Goal: Task Accomplishment & Management: Use online tool/utility

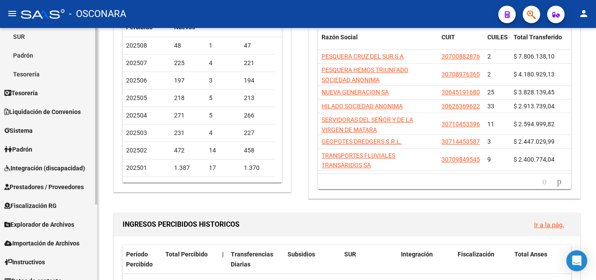
scroll to position [108, 0]
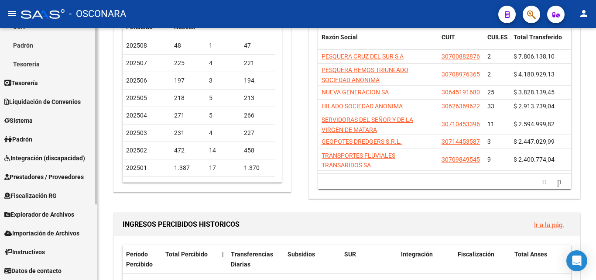
click at [55, 178] on span "Prestadores / Proveedores" at bounding box center [43, 177] width 79 height 10
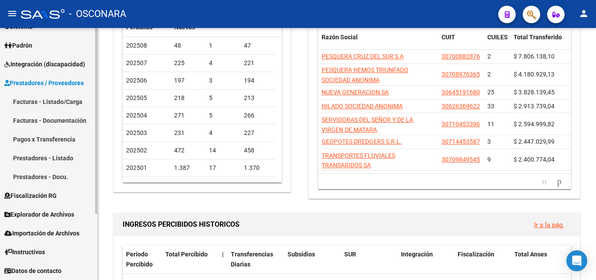
scroll to position [89, 0]
click at [51, 116] on link "Facturas - Documentación" at bounding box center [48, 120] width 97 height 19
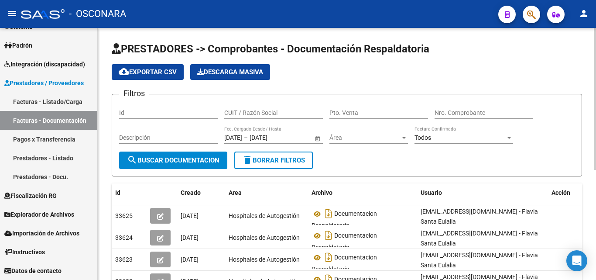
click at [462, 113] on input "Nro. Comprobante" at bounding box center [484, 112] width 99 height 7
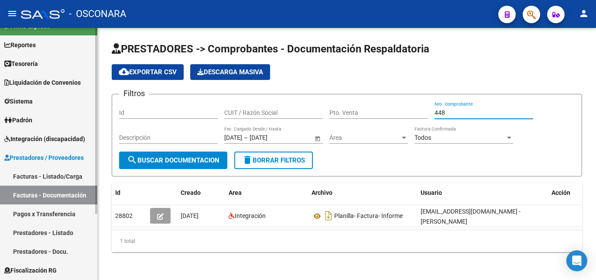
scroll to position [2, 0]
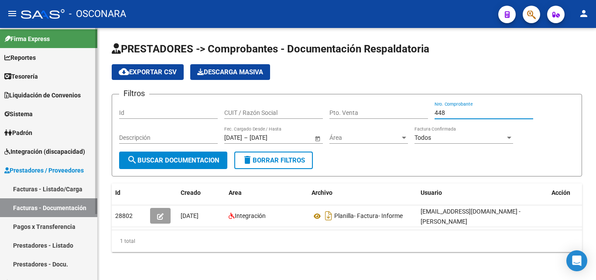
type input "448"
click at [68, 193] on link "Facturas - Listado/Carga" at bounding box center [48, 188] width 97 height 19
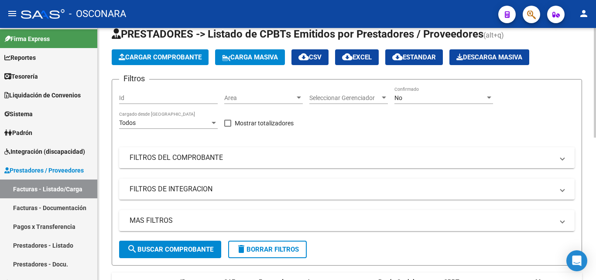
scroll to position [44, 0]
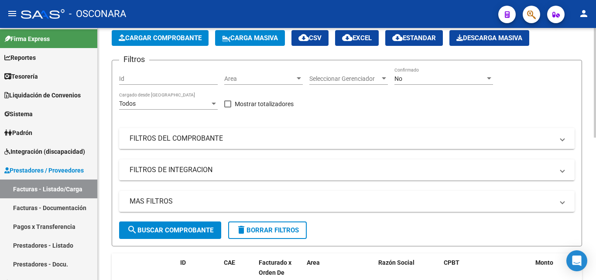
click at [222, 140] on mat-panel-title "FILTROS DEL COMPROBANTE" at bounding box center [342, 139] width 424 height 10
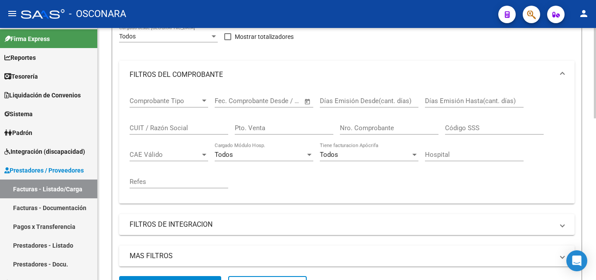
scroll to position [131, 0]
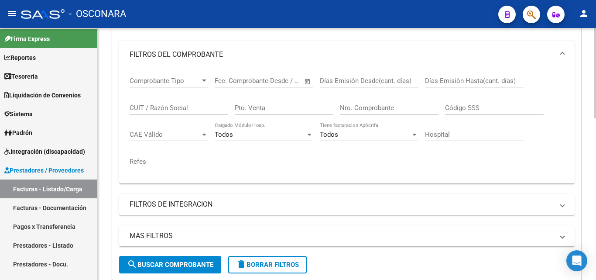
click at [219, 235] on mat-panel-title "MAS FILTROS" at bounding box center [342, 236] width 424 height 10
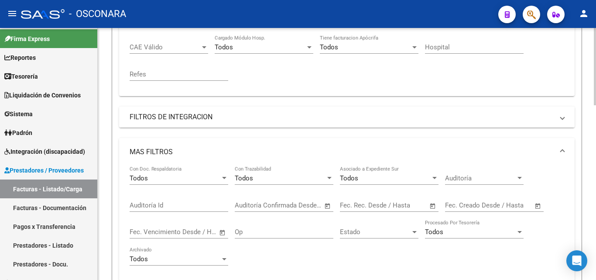
scroll to position [262, 0]
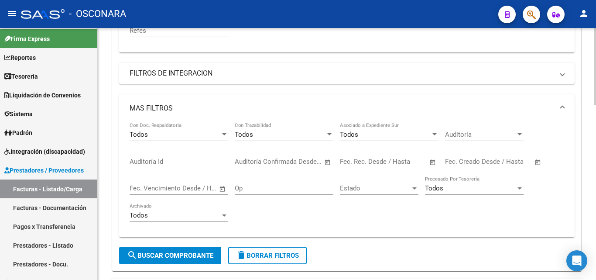
click at [171, 157] on input "Auditoría Id" at bounding box center [179, 161] width 99 height 8
type input "8256"
click at [188, 260] on button "search Buscar Comprobante" at bounding box center [170, 255] width 102 height 17
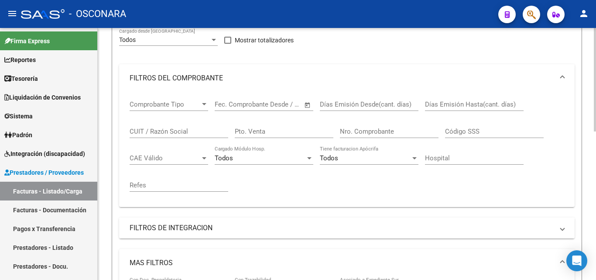
scroll to position [0, 0]
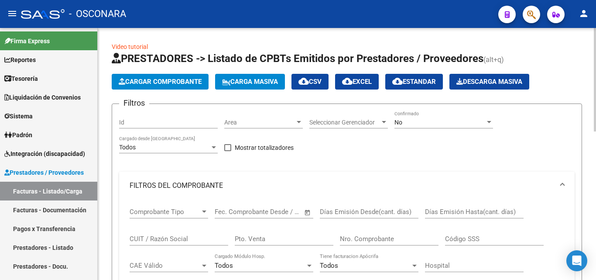
click at [190, 126] on div "Id" at bounding box center [168, 119] width 99 height 17
type input "8256"
click at [423, 121] on div "No" at bounding box center [439, 122] width 91 height 7
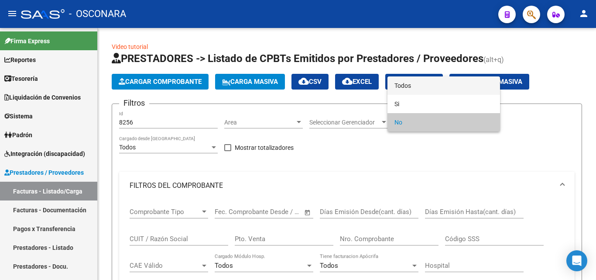
click at [410, 86] on span "Todos" at bounding box center [443, 85] width 99 height 18
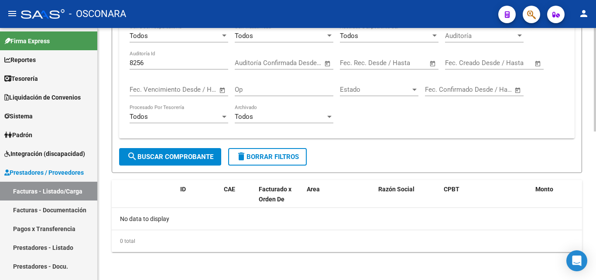
click at [200, 154] on span "search Buscar Comprobante" at bounding box center [170, 157] width 86 height 8
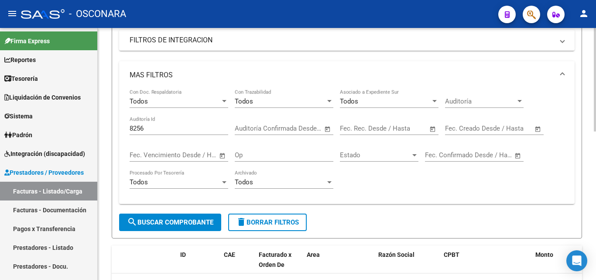
scroll to position [273, 0]
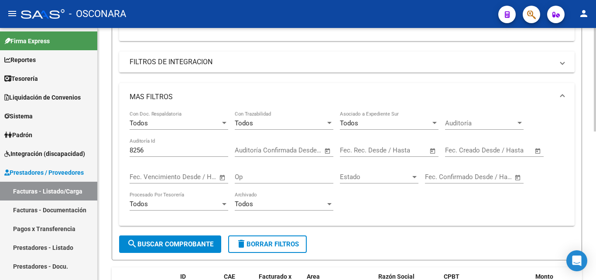
click at [179, 156] on div "8256 Auditoría Id" at bounding box center [179, 147] width 99 height 19
click at [178, 153] on input "8256" at bounding box center [179, 150] width 99 height 8
type input "8"
click at [174, 245] on span "search Buscar Comprobante" at bounding box center [170, 244] width 86 height 8
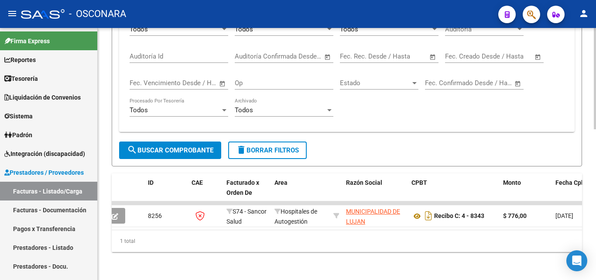
scroll to position [0, 0]
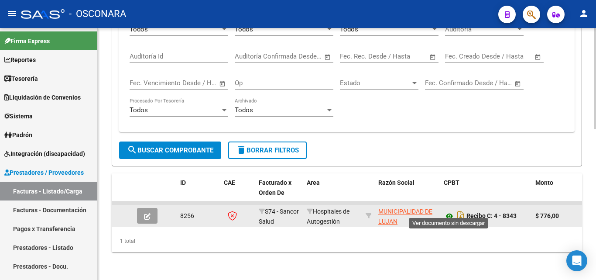
click at [449, 211] on icon at bounding box center [449, 216] width 11 height 10
click at [146, 212] on span "button" at bounding box center [147, 216] width 7 height 8
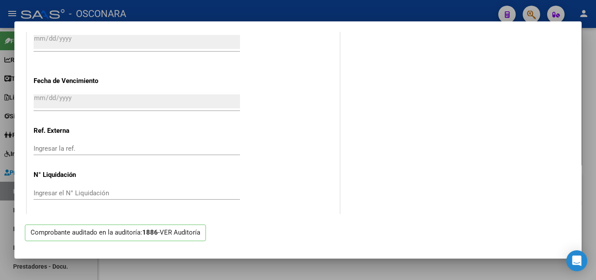
scroll to position [613, 0]
click at [174, 225] on p "Comprobante auditado en la auditoría: 1886 - VER Auditoría" at bounding box center [115, 232] width 181 height 17
click at [176, 232] on div "VER Auditoría" at bounding box center [180, 232] width 41 height 10
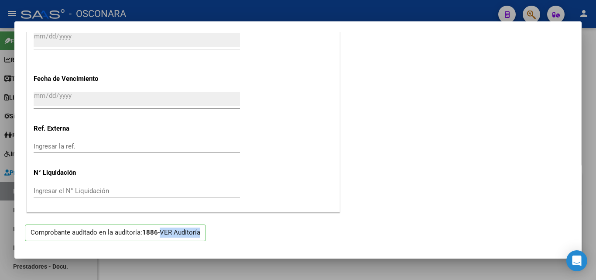
click at [175, 232] on div "VER Auditoría" at bounding box center [180, 232] width 41 height 10
click at [151, 233] on strong "1886" at bounding box center [150, 232] width 16 height 8
click at [171, 231] on div "VER Auditoría" at bounding box center [180, 232] width 41 height 10
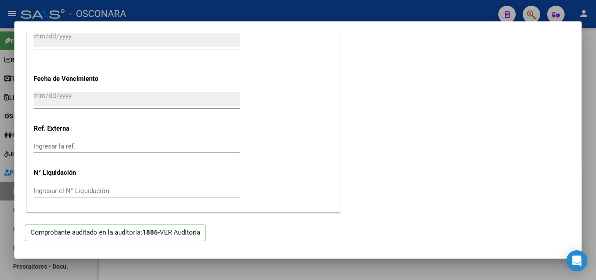
click at [185, 230] on div "VER Auditoría" at bounding box center [180, 232] width 41 height 10
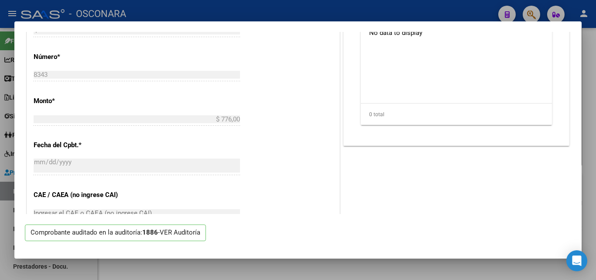
scroll to position [351, 0]
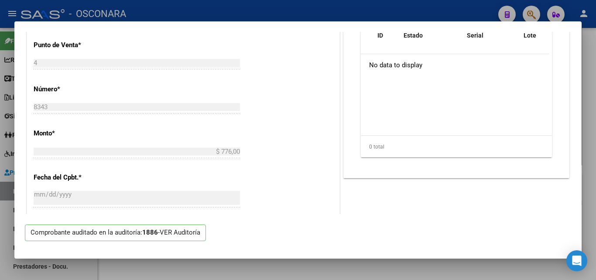
click at [183, 234] on div "VER Auditoría" at bounding box center [180, 232] width 41 height 10
click at [182, 233] on div "VER Auditoría" at bounding box center [180, 232] width 41 height 10
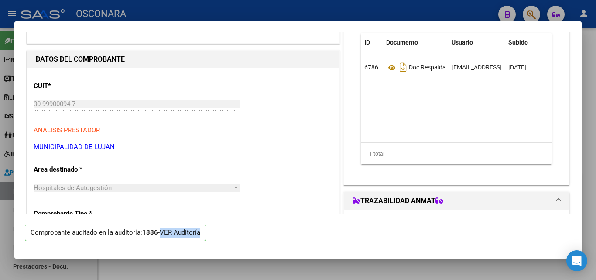
scroll to position [133, 0]
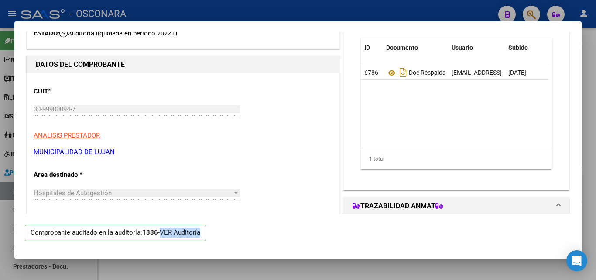
click at [193, 237] on p "Comprobante auditado en la auditoría: 1886 - VER Auditoría" at bounding box center [115, 232] width 181 height 17
click at [192, 237] on div "VER Auditoría" at bounding box center [180, 232] width 41 height 10
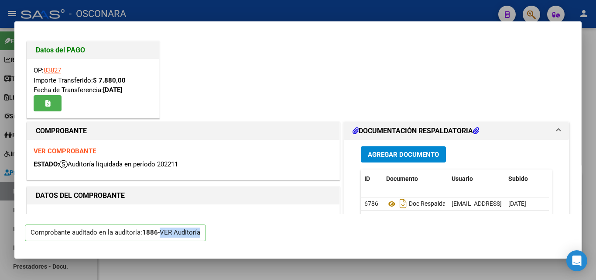
scroll to position [0, 0]
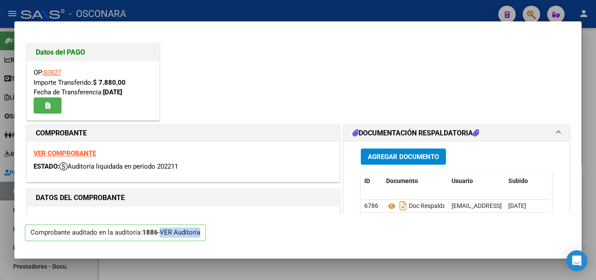
click at [188, 231] on div "VER Auditoría" at bounding box center [180, 232] width 41 height 10
click at [185, 231] on div "VER Auditoría" at bounding box center [180, 232] width 41 height 10
click at [184, 234] on div "VER Auditoría" at bounding box center [180, 232] width 41 height 10
click at [182, 234] on div "VER Auditoría" at bounding box center [180, 232] width 41 height 10
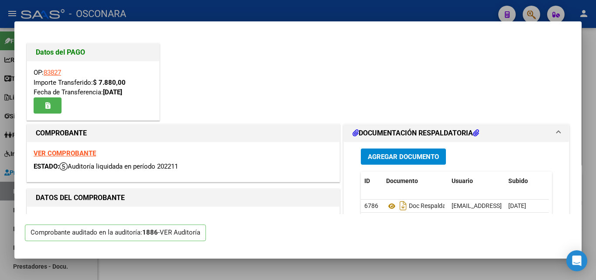
click at [157, 235] on strong "1886" at bounding box center [150, 232] width 16 height 8
click at [154, 234] on strong "1886" at bounding box center [150, 232] width 16 height 8
click at [169, 234] on div "VER Auditoría" at bounding box center [180, 232] width 41 height 10
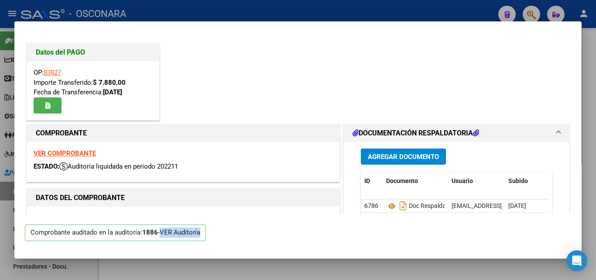
click at [169, 234] on div "VER Auditoría" at bounding box center [180, 232] width 41 height 10
click at [75, 154] on strong "VER COMPROBANTE" at bounding box center [65, 153] width 62 height 8
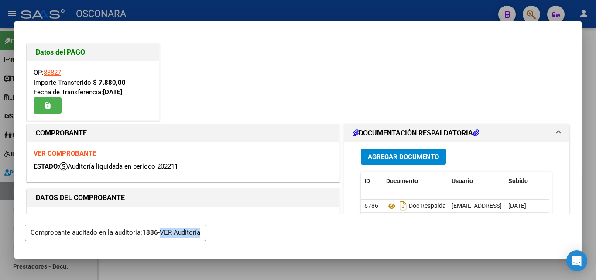
click at [174, 234] on div "VER Auditoría" at bounding box center [180, 232] width 41 height 10
click at [173, 234] on div "VER Auditoría" at bounding box center [180, 232] width 41 height 10
click at [587, 64] on div at bounding box center [298, 140] width 596 height 280
type input "$ 0,00"
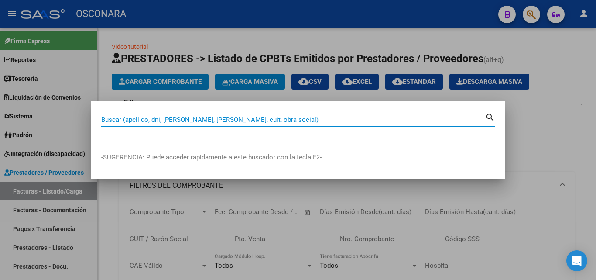
click at [213, 118] on input "Buscar (apellido, dni, [PERSON_NAME], [PERSON_NAME], cuit, obra social)" at bounding box center [293, 120] width 384 height 8
paste input "30-71549745-6"
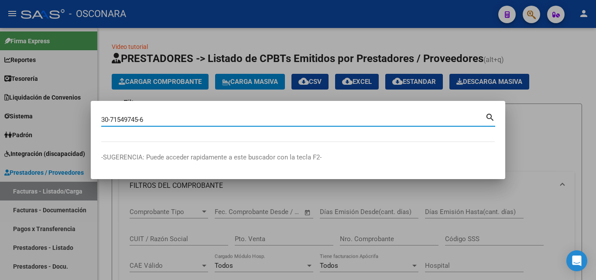
type input "30715497456"
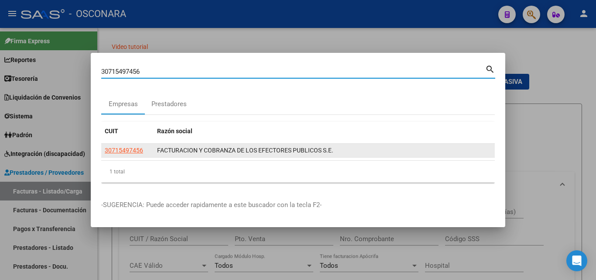
click at [203, 152] on span "FACTURACION Y COBRANZA DE LOS EFECTORES PUBLICOS S.E." at bounding box center [245, 150] width 176 height 7
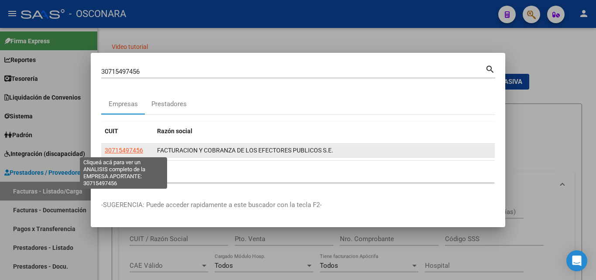
click at [141, 153] on span "30715497456" at bounding box center [124, 150] width 38 height 7
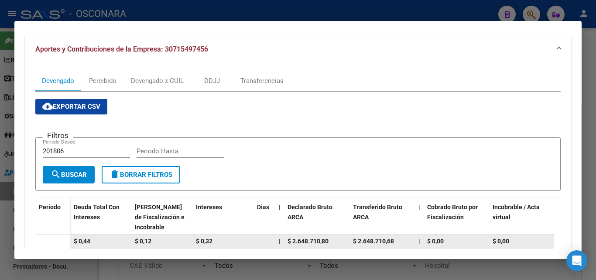
scroll to position [57, 0]
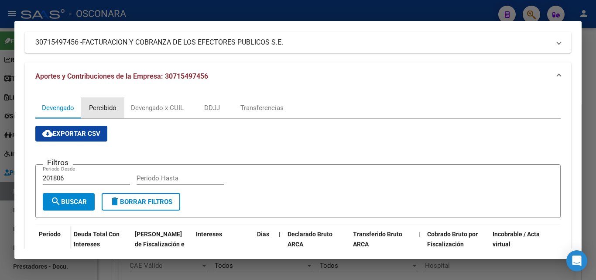
click at [111, 107] on div "Percibido" at bounding box center [102, 108] width 27 height 10
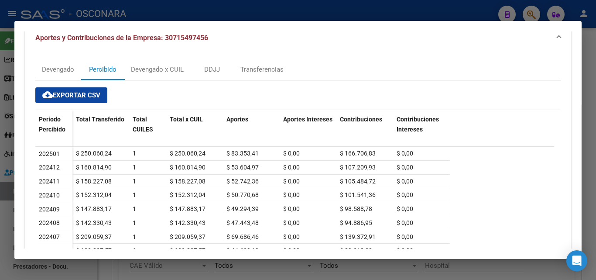
scroll to position [87, 0]
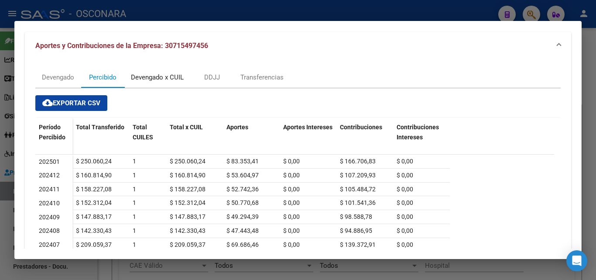
click at [154, 80] on div "Devengado x CUIL" at bounding box center [157, 77] width 53 height 10
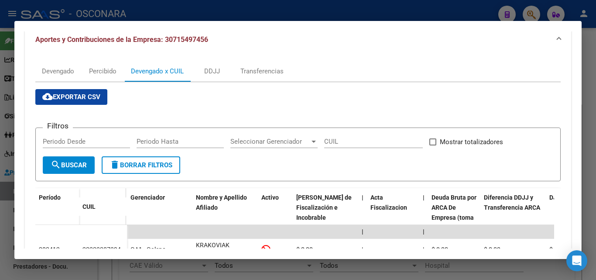
scroll to position [92, 0]
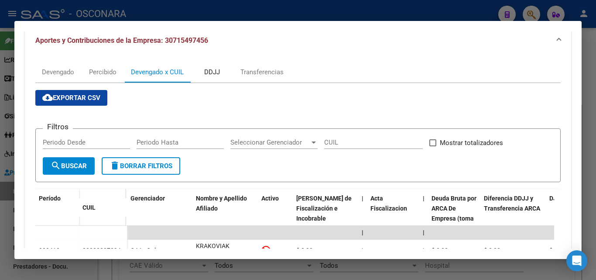
click at [209, 78] on div "DDJJ" at bounding box center [212, 72] width 44 height 21
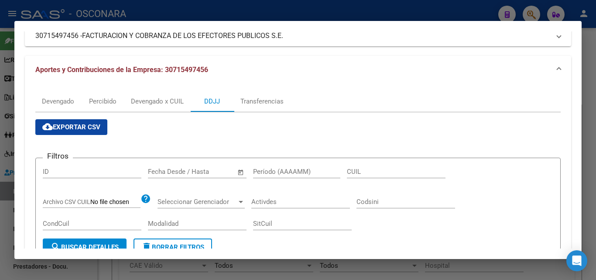
scroll to position [44, 0]
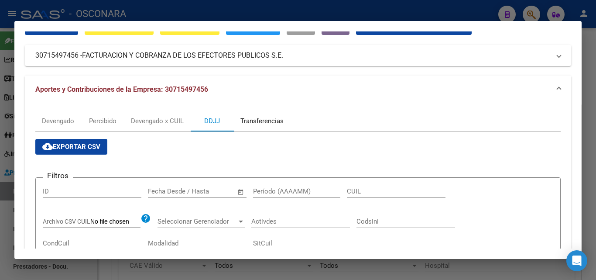
click at [253, 113] on div "Transferencias" at bounding box center [262, 120] width 56 height 21
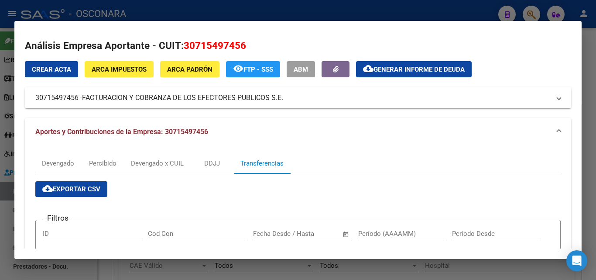
scroll to position [0, 0]
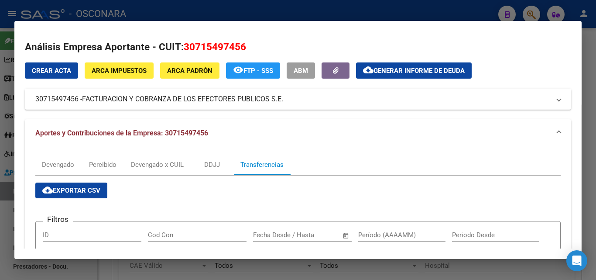
click at [595, 67] on div at bounding box center [298, 140] width 596 height 280
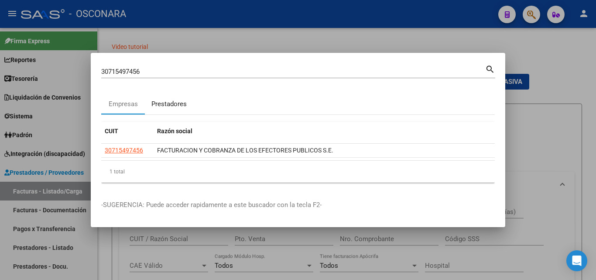
click at [168, 104] on div "Prestadores" at bounding box center [168, 104] width 35 height 10
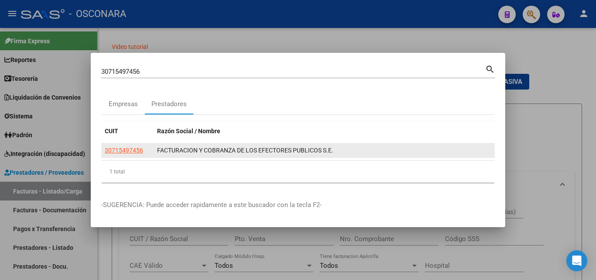
click at [133, 152] on span "30715497456" at bounding box center [124, 150] width 38 height 7
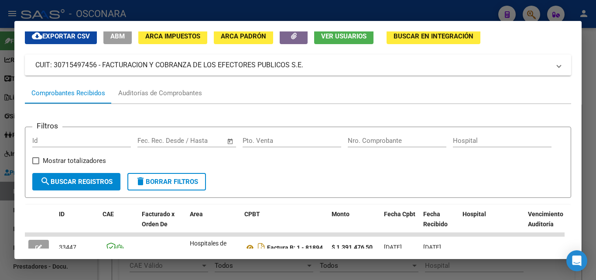
scroll to position [31, 0]
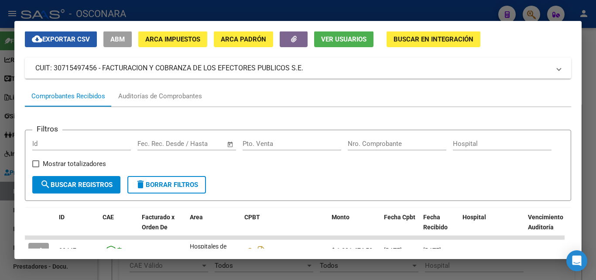
drag, startPoint x: 65, startPoint y: 38, endPoint x: 65, endPoint y: 29, distance: 9.2
click at [65, 38] on span "cloud_download Exportar CSV" at bounding box center [61, 39] width 58 height 8
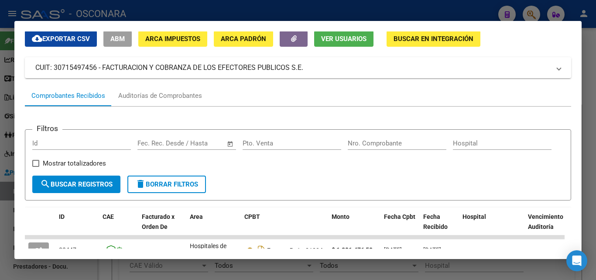
click at [594, 43] on div at bounding box center [298, 140] width 596 height 280
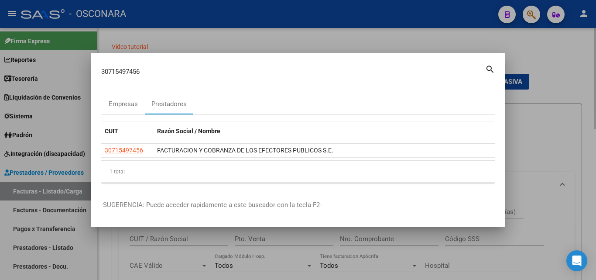
click at [530, 119] on div at bounding box center [298, 140] width 596 height 280
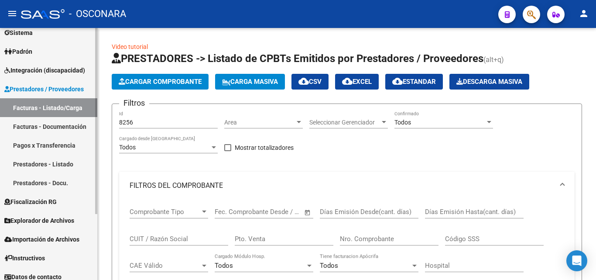
scroll to position [89, 0]
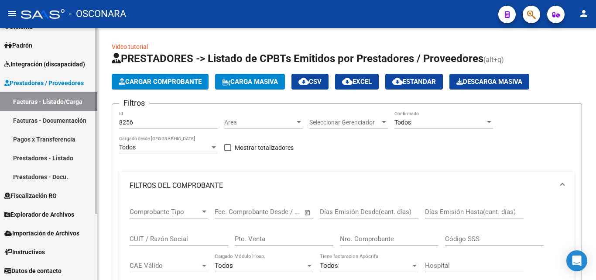
click at [46, 62] on span "Integración (discapacidad)" at bounding box center [44, 64] width 81 height 10
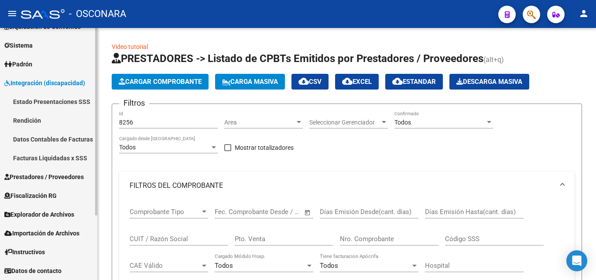
scroll to position [71, 0]
click at [62, 143] on link "Datos Contables de Facturas" at bounding box center [48, 139] width 97 height 19
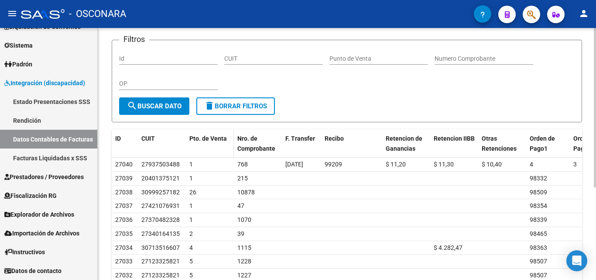
scroll to position [87, 0]
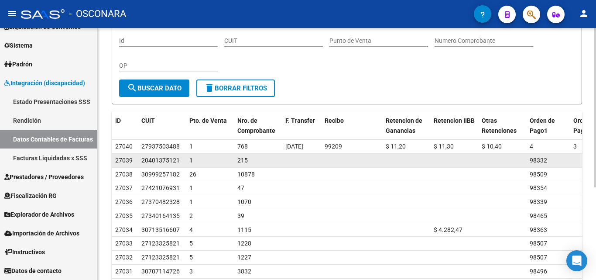
click at [310, 154] on datatable-body-cell at bounding box center [301, 161] width 39 height 14
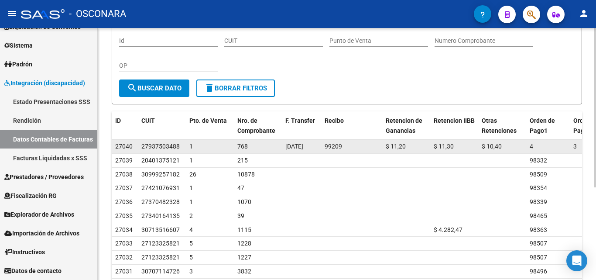
click at [351, 148] on div "99209" at bounding box center [352, 146] width 54 height 10
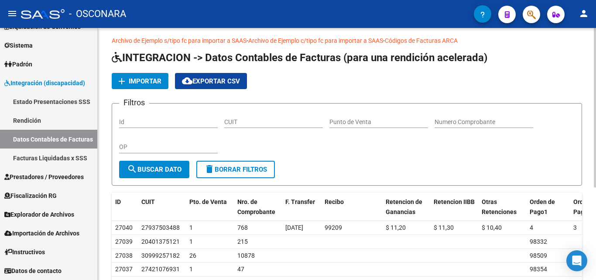
scroll to position [0, 0]
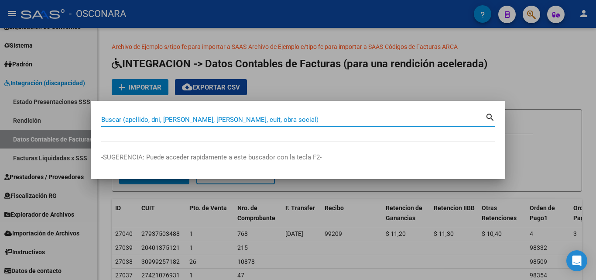
paste input "30715497456"
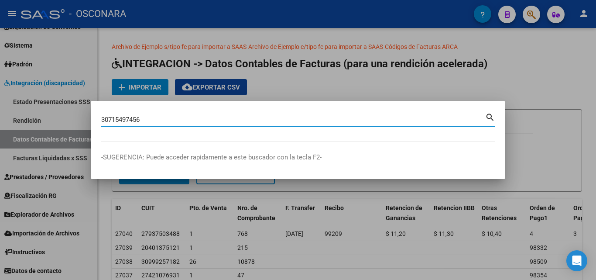
type input "30715497456"
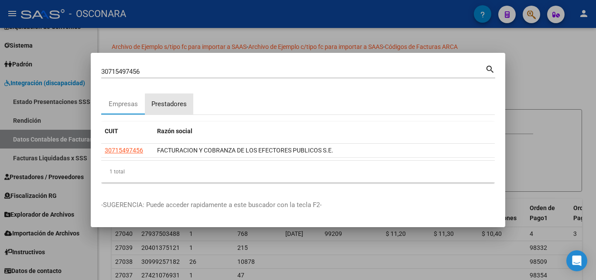
click at [173, 104] on div "Prestadores" at bounding box center [168, 104] width 35 height 10
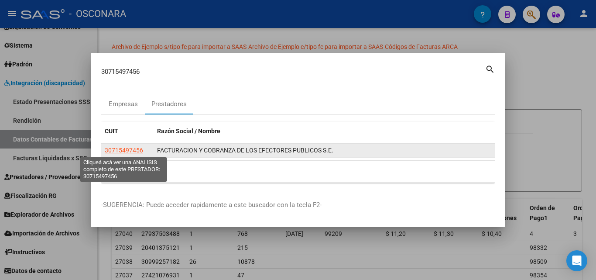
click at [133, 150] on span "30715497456" at bounding box center [124, 150] width 38 height 7
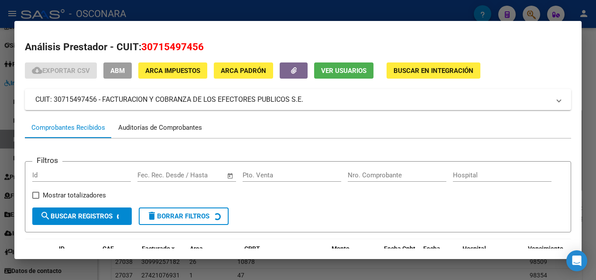
click at [169, 130] on div "Auditorías de Comprobantes" at bounding box center [160, 128] width 84 height 10
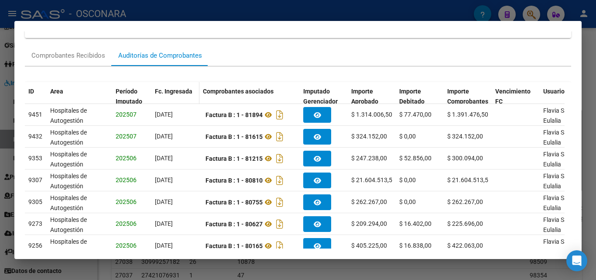
scroll to position [87, 0]
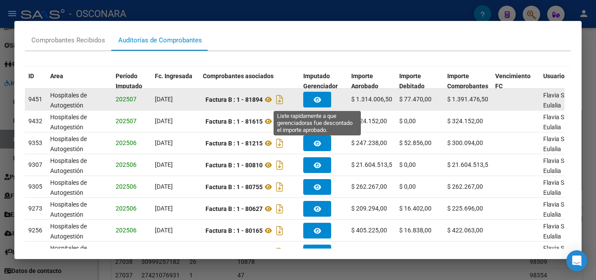
click at [319, 98] on icon "button" at bounding box center [317, 99] width 7 height 7
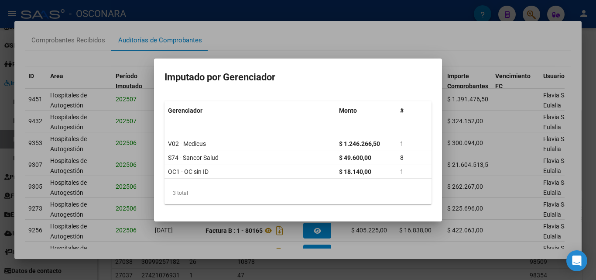
click at [350, 74] on h3 "Imputado por Gerenciador" at bounding box center [297, 77] width 267 height 17
click at [410, 64] on mat-dialog-container "Imputado por Gerenciador Gerenciador Monto # V02 - Medicus $ 1.246.266,50 1 S74…" at bounding box center [298, 139] width 288 height 163
click at [431, 42] on div at bounding box center [298, 140] width 596 height 280
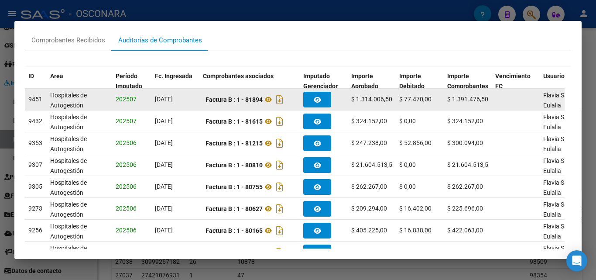
click at [126, 101] on span "202507" at bounding box center [126, 99] width 21 height 7
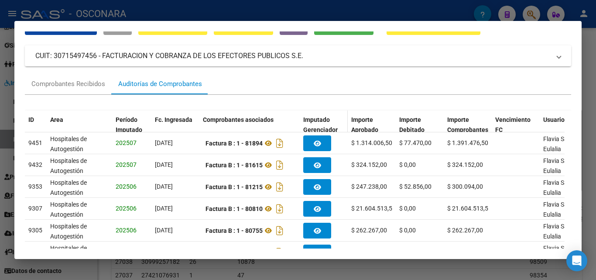
scroll to position [0, 0]
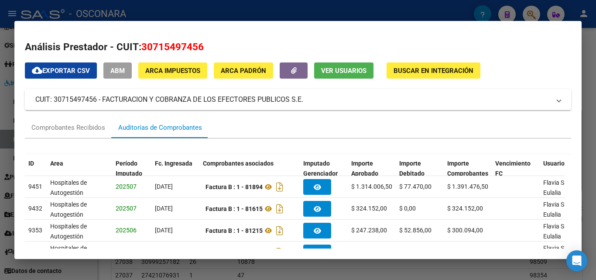
click at [441, 33] on mat-dialog-content "Análisis Prestador - CUIT: 30715497456 cloud_download Exportar CSV ABM ARCA Imp…" at bounding box center [297, 139] width 567 height 217
click at [431, 21] on div at bounding box center [298, 140] width 596 height 280
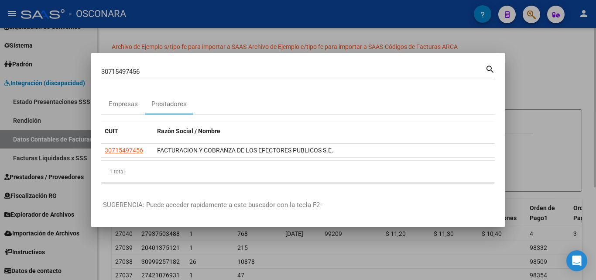
click at [512, 40] on div at bounding box center [298, 140] width 596 height 280
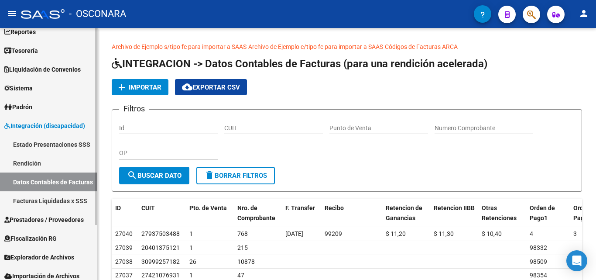
scroll to position [71, 0]
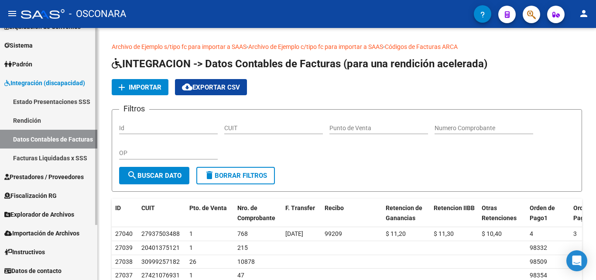
click at [55, 178] on span "Prestadores / Proveedores" at bounding box center [43, 177] width 79 height 10
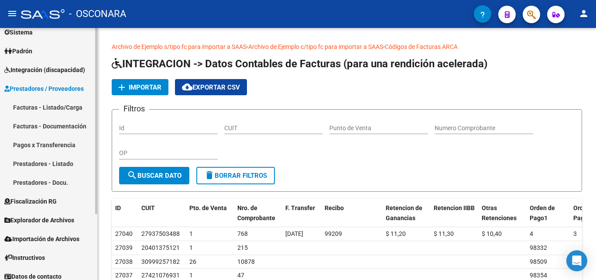
scroll to position [89, 0]
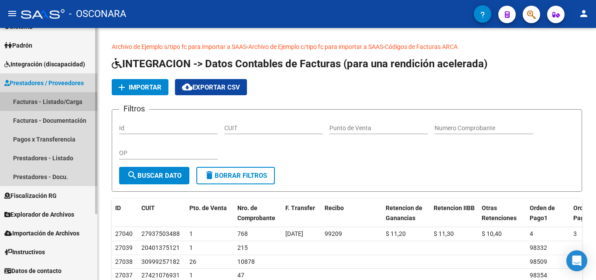
click at [65, 102] on link "Facturas - Listado/Carga" at bounding box center [48, 101] width 97 height 19
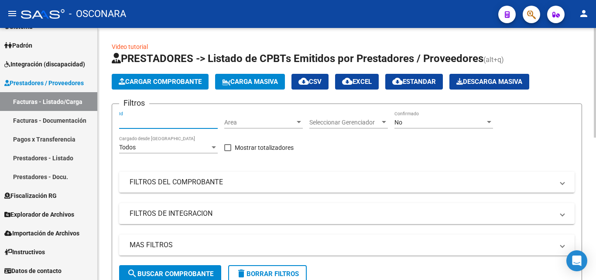
click at [162, 124] on input "Id" at bounding box center [168, 122] width 99 height 7
type input "8256"
click at [407, 119] on div "No" at bounding box center [439, 122] width 91 height 7
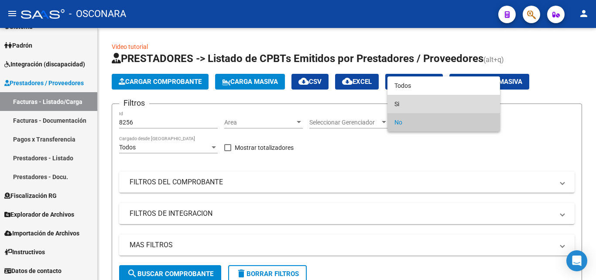
click at [410, 101] on span "Si" at bounding box center [443, 104] width 99 height 18
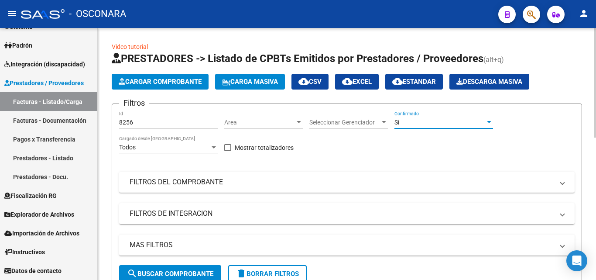
click at [453, 121] on div "Si" at bounding box center [439, 122] width 91 height 7
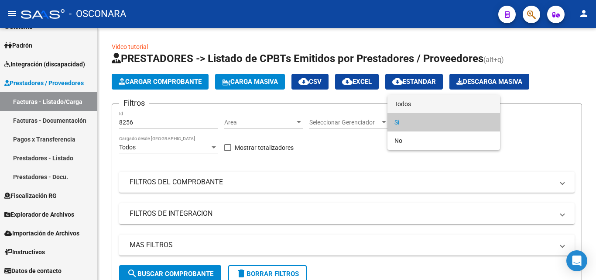
click at [449, 108] on span "Todos" at bounding box center [443, 104] width 99 height 18
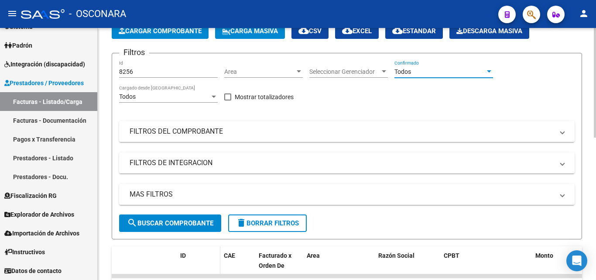
scroll to position [131, 0]
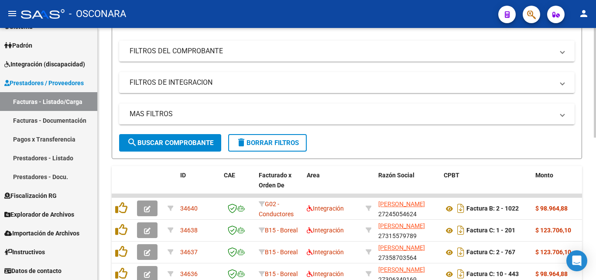
click at [197, 145] on span "search Buscar Comprobante" at bounding box center [170, 143] width 86 height 8
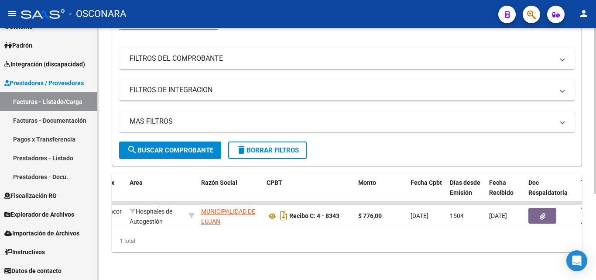
scroll to position [0, 132]
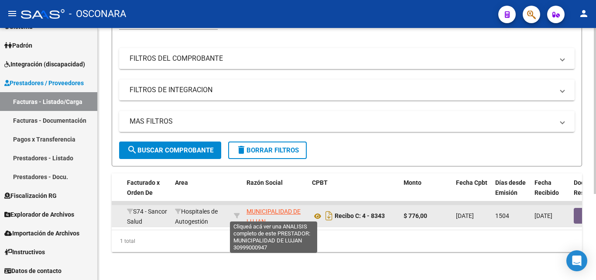
click at [252, 208] on app-link-go-to "MUNICIPALIDAD DE LUJAN" at bounding box center [276, 216] width 58 height 20
click at [260, 208] on span "MUNICIPALIDAD DE LUJAN" at bounding box center [274, 216] width 54 height 17
type textarea "30999000947"
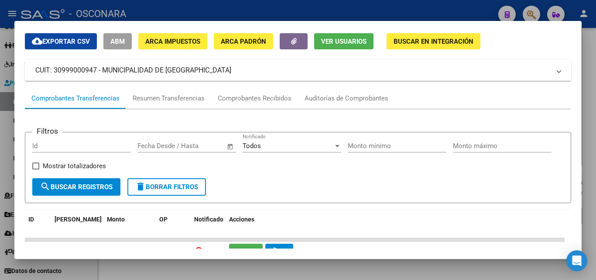
scroll to position [44, 0]
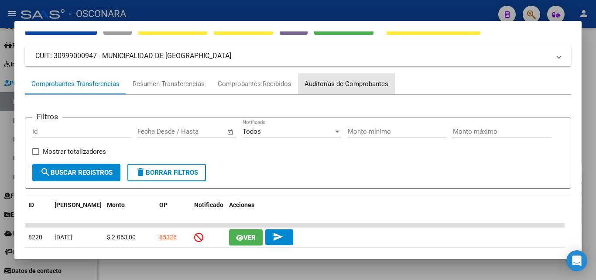
click at [359, 76] on div "Auditorías de Comprobantes" at bounding box center [346, 83] width 97 height 21
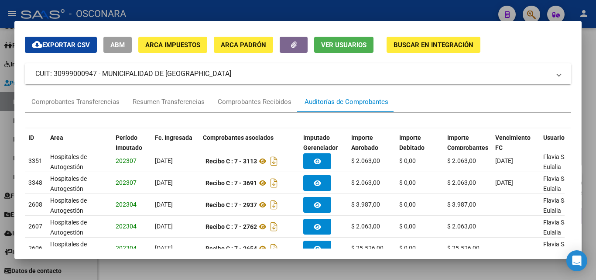
scroll to position [0, 0]
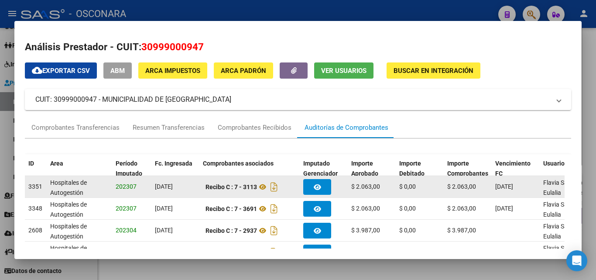
click at [33, 188] on div "3351" at bounding box center [35, 186] width 14 height 10
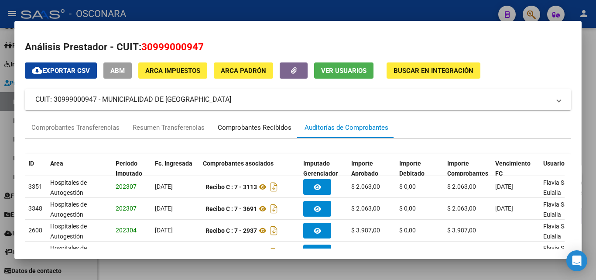
click at [281, 131] on div "Comprobantes Recibidos" at bounding box center [255, 128] width 74 height 10
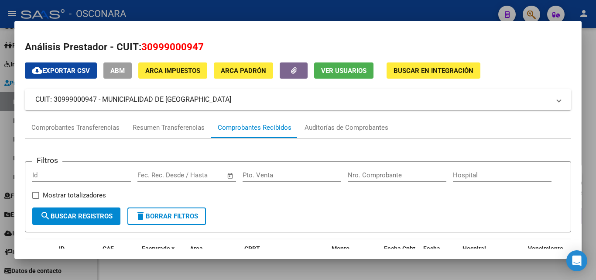
click at [534, 56] on div "Análisis Prestador - CUIT: 30999000947 cloud_download Exportar CSV ABM ARCA Imp…" at bounding box center [298, 285] width 546 height 491
click at [588, 53] on div at bounding box center [298, 140] width 596 height 280
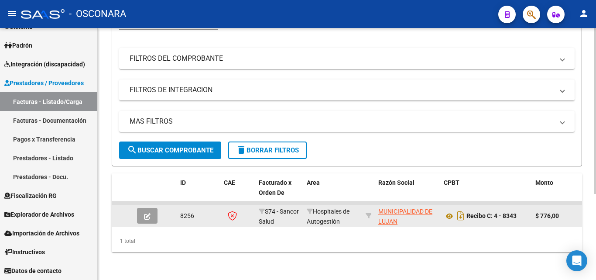
click at [142, 211] on button "button" at bounding box center [147, 216] width 21 height 16
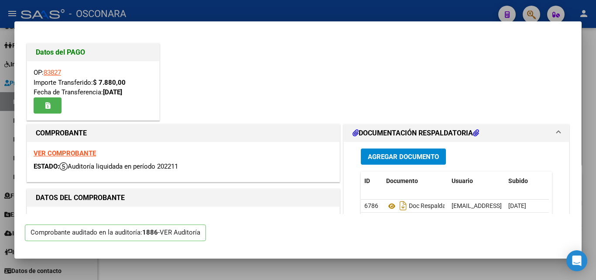
scroll to position [44, 0]
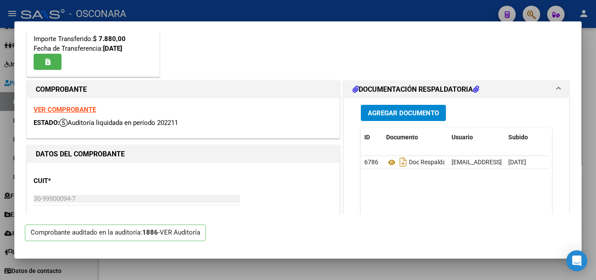
click at [169, 234] on div "VER Auditoría" at bounding box center [180, 232] width 41 height 10
click at [168, 233] on div "VER Auditoría" at bounding box center [180, 232] width 41 height 10
click at [171, 232] on div "VER Auditoría" at bounding box center [180, 232] width 41 height 10
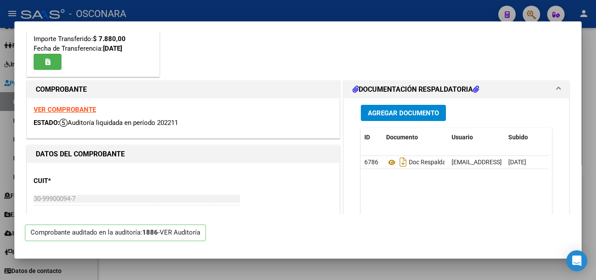
click at [171, 232] on div "VER Auditoría" at bounding box center [180, 232] width 41 height 10
click at [158, 233] on p "Comprobante auditado en la auditoría: 1886 - VER Auditoría" at bounding box center [115, 232] width 181 height 17
click at [181, 233] on div "VER Auditoría" at bounding box center [180, 232] width 41 height 10
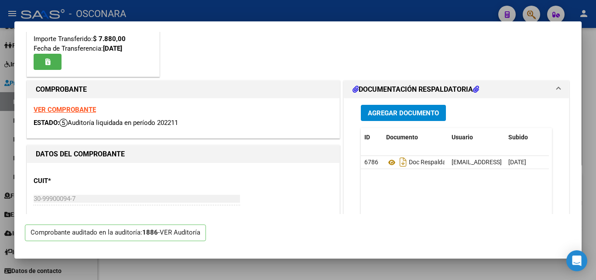
click at [192, 233] on div "VER Auditoría" at bounding box center [180, 232] width 41 height 10
click at [173, 226] on p "Comprobante auditado en la auditoría: 1886 - VER Auditoría" at bounding box center [115, 232] width 181 height 17
click at [176, 229] on div "VER Auditoría" at bounding box center [180, 232] width 41 height 10
click at [181, 233] on div "VER Auditoría" at bounding box center [180, 232] width 41 height 10
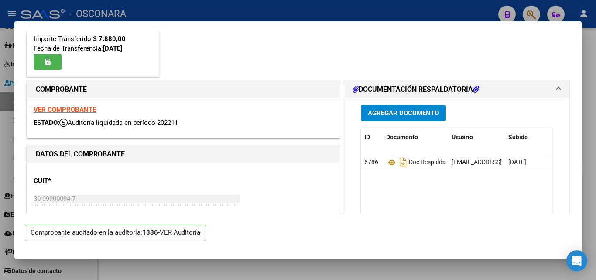
click at [185, 232] on div "VER Auditoría" at bounding box center [180, 232] width 41 height 10
click at [193, 232] on div "VER Auditoría" at bounding box center [180, 232] width 41 height 10
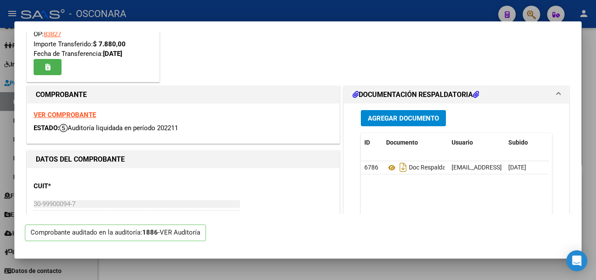
scroll to position [87, 0]
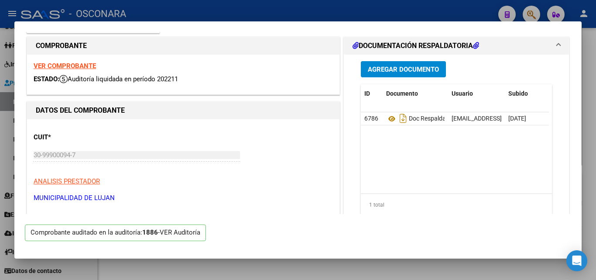
click at [364, 12] on div at bounding box center [298, 140] width 596 height 280
type input "$ 0,00"
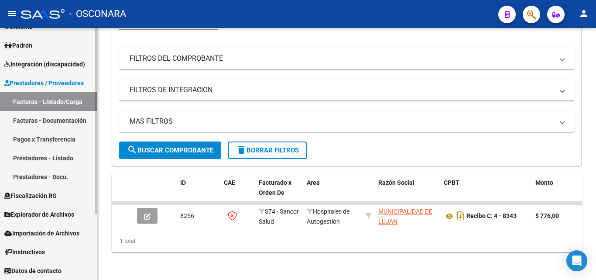
scroll to position [46, 0]
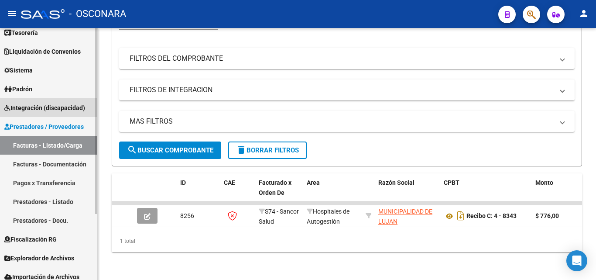
click at [71, 108] on span "Integración (discapacidad)" at bounding box center [44, 108] width 81 height 10
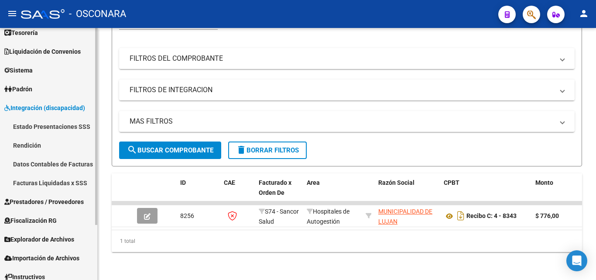
click at [58, 161] on link "Datos Contables de Facturas" at bounding box center [48, 163] width 97 height 19
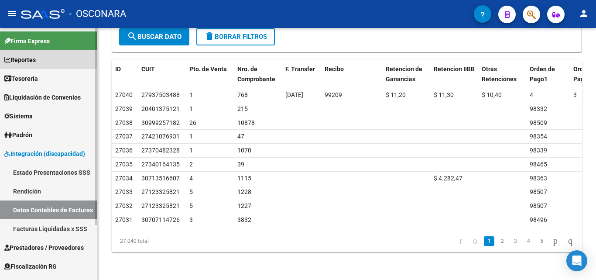
click at [50, 62] on link "Reportes" at bounding box center [48, 59] width 97 height 19
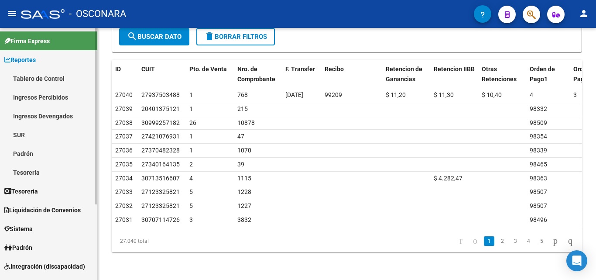
click at [60, 100] on link "Ingresos Percibidos" at bounding box center [48, 97] width 97 height 19
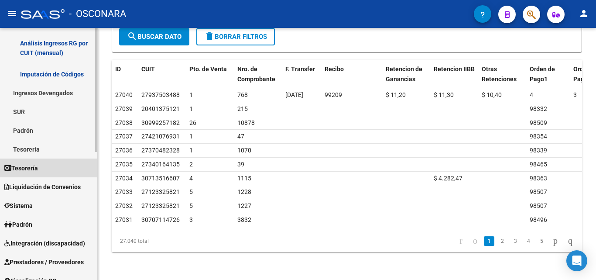
click at [31, 172] on span "Tesorería" at bounding box center [21, 168] width 34 height 10
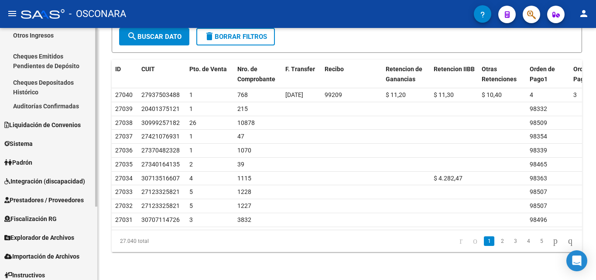
scroll to position [104, 0]
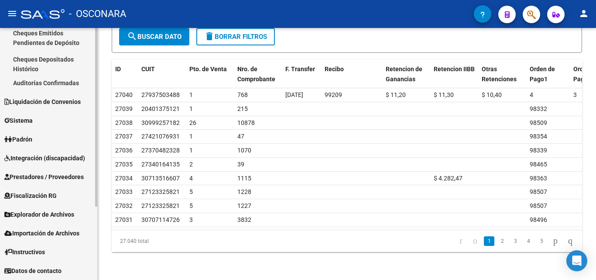
click at [58, 233] on span "Importación de Archivos" at bounding box center [41, 233] width 75 height 10
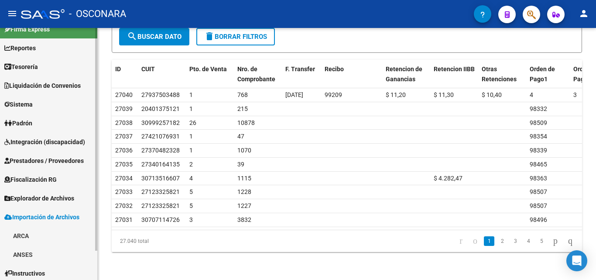
scroll to position [0, 0]
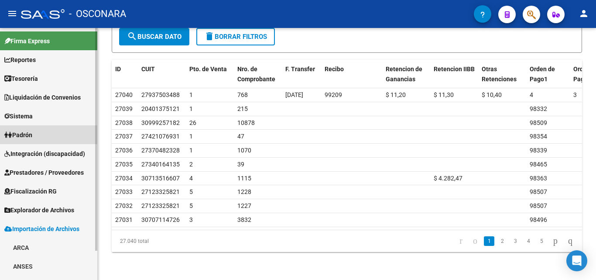
click at [50, 134] on link "Padrón" at bounding box center [48, 134] width 97 height 19
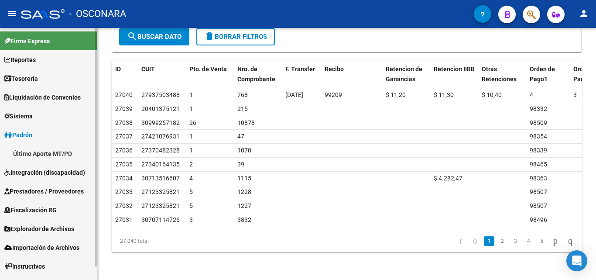
click at [57, 245] on span "Importación de Archivos" at bounding box center [41, 248] width 75 height 10
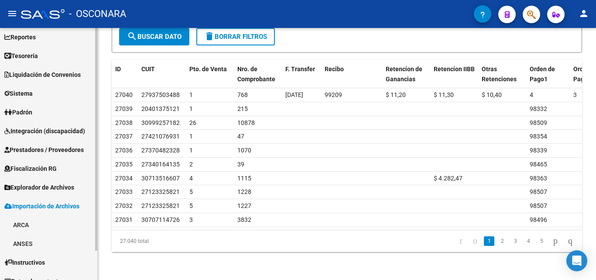
scroll to position [33, 0]
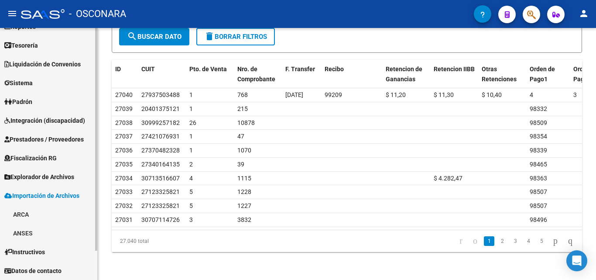
click at [73, 211] on link "ARCA" at bounding box center [48, 214] width 97 height 19
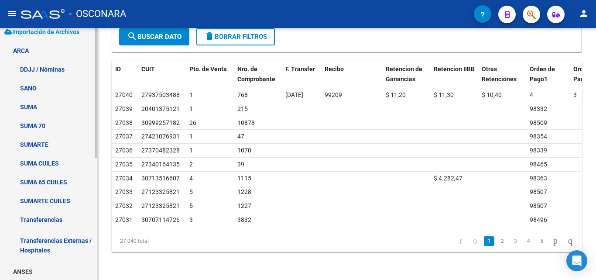
scroll to position [208, 0]
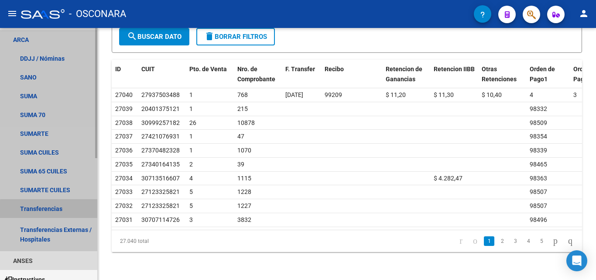
click at [73, 211] on link "Transferencias" at bounding box center [48, 208] width 97 height 19
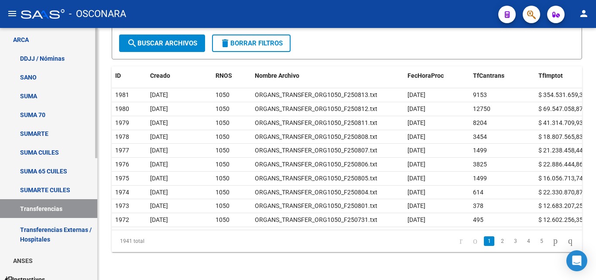
click at [58, 229] on link "Transferencias Externas / Hospitales" at bounding box center [48, 234] width 97 height 33
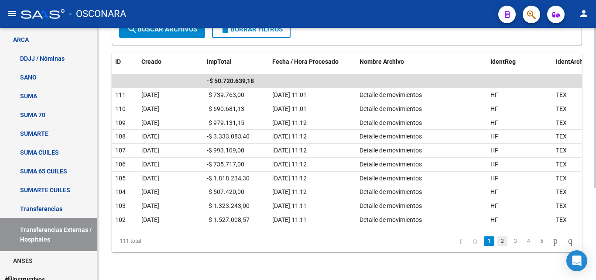
click at [497, 242] on link "2" at bounding box center [502, 241] width 10 height 10
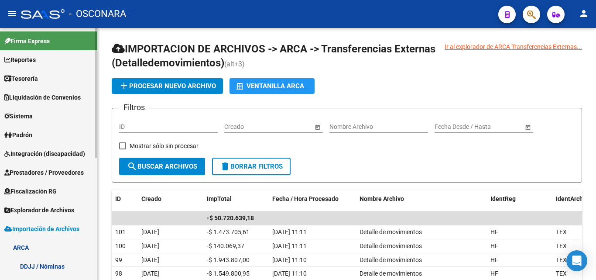
click at [48, 174] on span "Prestadores / Proveedores" at bounding box center [43, 173] width 79 height 10
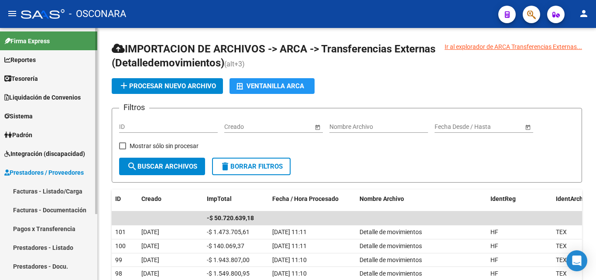
scroll to position [44, 0]
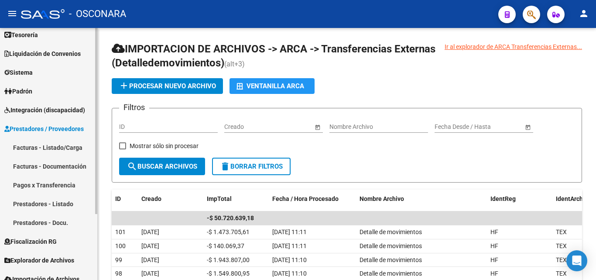
click at [46, 186] on link "Pagos x Transferencia" at bounding box center [48, 184] width 97 height 19
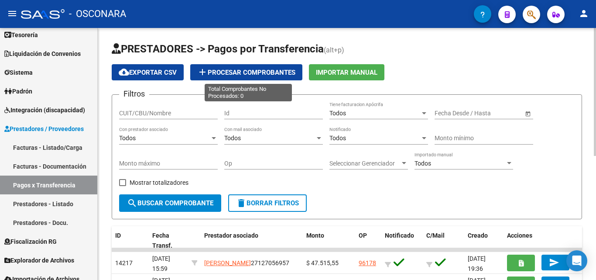
click at [268, 70] on span "add Procesar Comprobantes" at bounding box center [246, 72] width 98 height 8
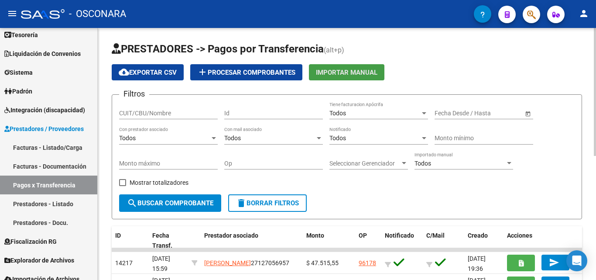
click at [359, 76] on span "Importar Manual" at bounding box center [347, 72] width 62 height 8
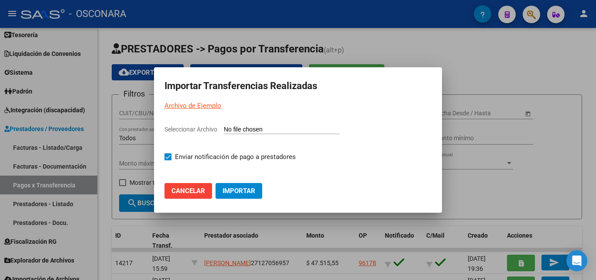
click at [176, 104] on link "Archivo de Ejemplo" at bounding box center [192, 106] width 57 height 8
click at [237, 128] on input "Seleccionar Archivo" at bounding box center [282, 130] width 116 height 8
type input "C:\fakepath\PRUEBA 1.CSV"
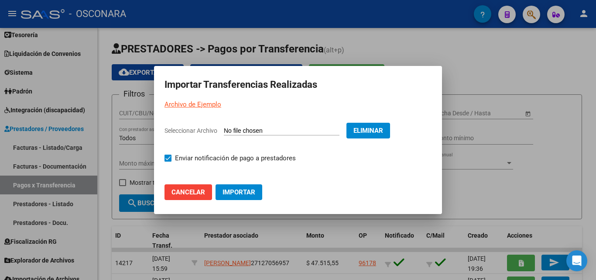
click at [251, 192] on span "Importar" at bounding box center [239, 192] width 33 height 8
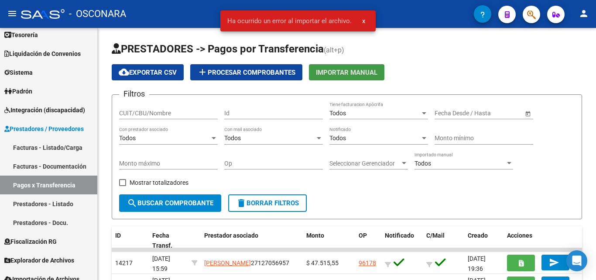
click at [299, 21] on span "Ha ocurrido un error al importar el archivo." at bounding box center [289, 21] width 124 height 9
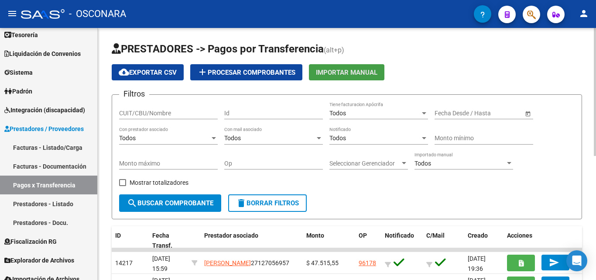
click at [353, 75] on span "Importar Manual" at bounding box center [347, 72] width 62 height 8
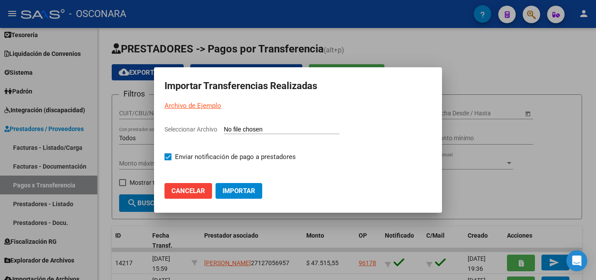
click at [231, 129] on input "Seleccionar Archivo" at bounding box center [282, 130] width 116 height 8
type input "C:\fakepath\PRUEBA 1.CSV"
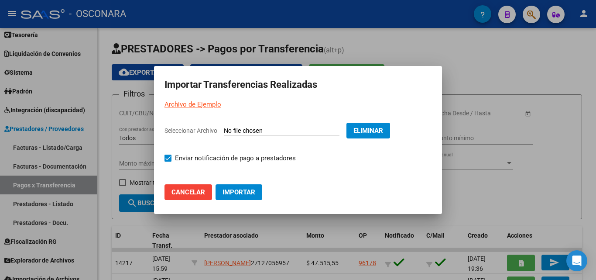
click at [246, 193] on span "Importar" at bounding box center [239, 192] width 33 height 8
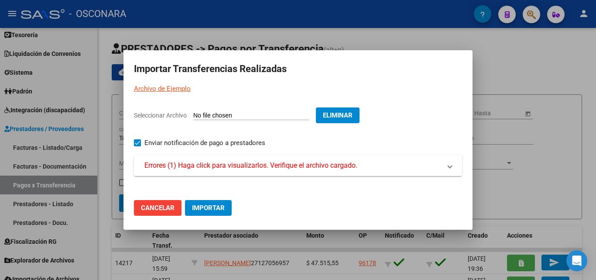
click at [231, 166] on span "Errores (1) Haga click para visualizarlos. Verifique el archivo cargado." at bounding box center [250, 165] width 213 height 10
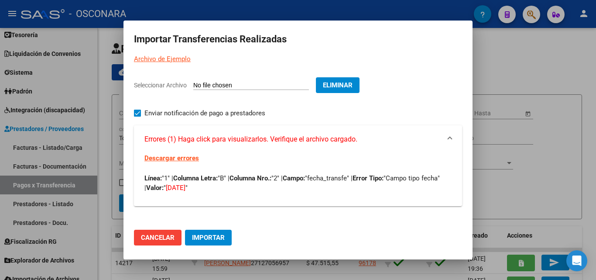
click at [353, 85] on span "Eliminar" at bounding box center [338, 85] width 30 height 8
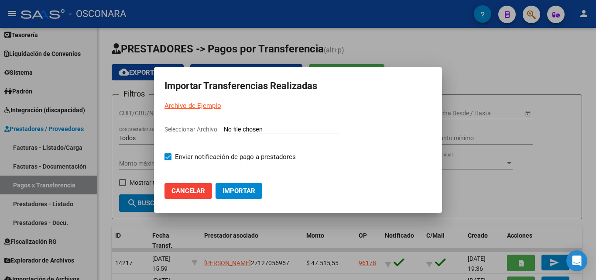
click at [237, 129] on input "Seleccionar Archivo" at bounding box center [282, 130] width 116 height 8
type input "C:\fakepath\PRUEBA 1.CSV"
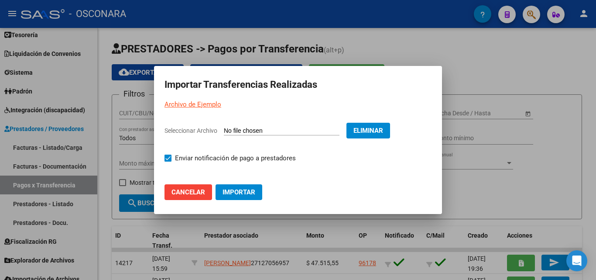
click at [227, 189] on span "Importar" at bounding box center [239, 192] width 33 height 8
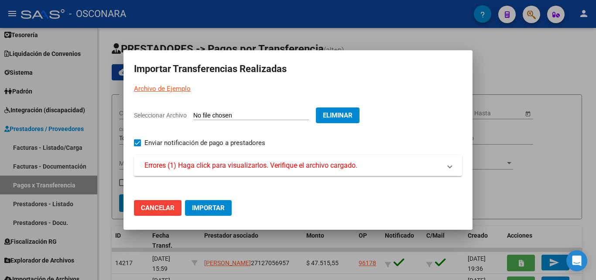
click at [356, 166] on span "Errores (1) Haga click para visualizarlos. Verifique el archivo cargado." at bounding box center [250, 165] width 213 height 10
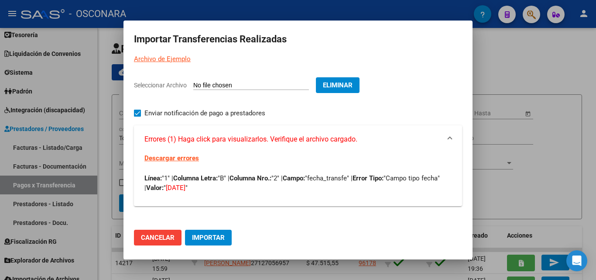
click at [190, 159] on link "Descargar errores" at bounding box center [171, 158] width 55 height 8
click at [353, 86] on span "Eliminar" at bounding box center [338, 85] width 30 height 8
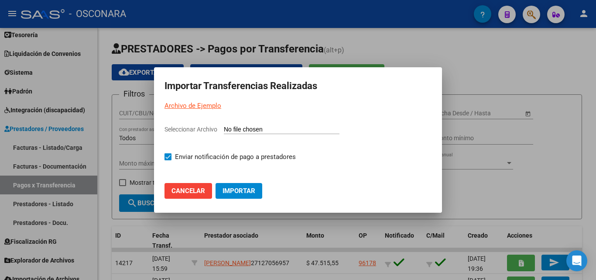
click at [233, 130] on input "Seleccionar Archivo" at bounding box center [282, 130] width 116 height 8
type input "C:\fakepath\PRUEBA 1.CSV"
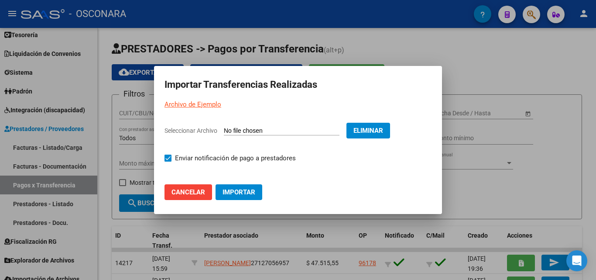
click at [243, 192] on span "Importar" at bounding box center [239, 192] width 33 height 8
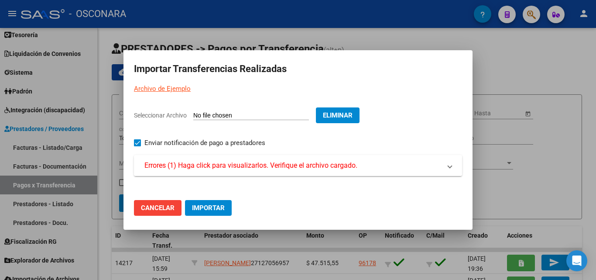
click at [317, 168] on span "Errores (1) Haga click para visualizarlos. Verifique el archivo cargado." at bounding box center [250, 165] width 213 height 10
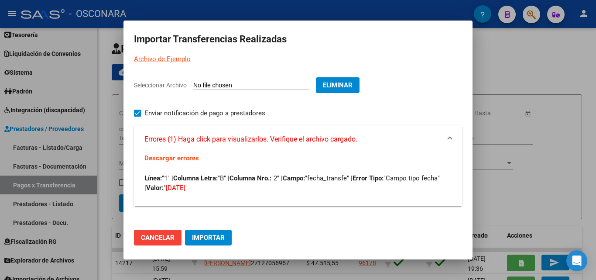
click at [355, 80] on button "Eliminar" at bounding box center [338, 85] width 44 height 16
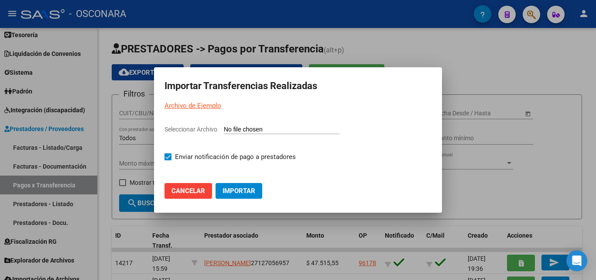
click at [244, 130] on input "Seleccionar Archivo" at bounding box center [282, 130] width 116 height 8
type input "C:\fakepath\PRUEBA 1.CSV"
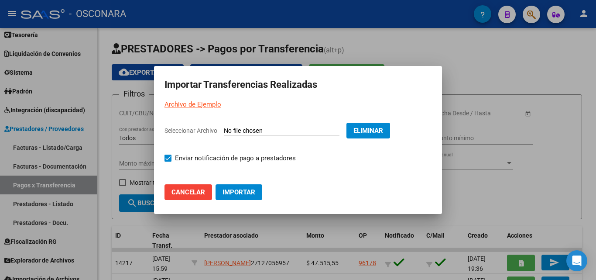
click at [242, 186] on button "Importar" at bounding box center [239, 192] width 47 height 16
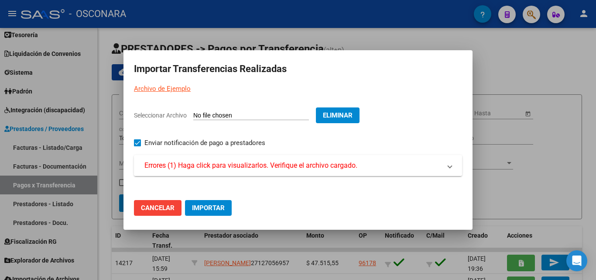
click at [281, 165] on span "Errores (1) Haga click para visualizarlos. Verifique el archivo cargado." at bounding box center [250, 165] width 213 height 10
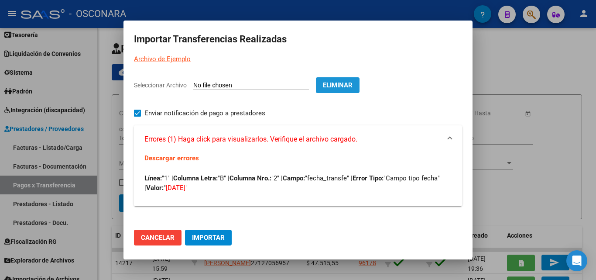
click at [348, 82] on span "Eliminar" at bounding box center [338, 85] width 30 height 8
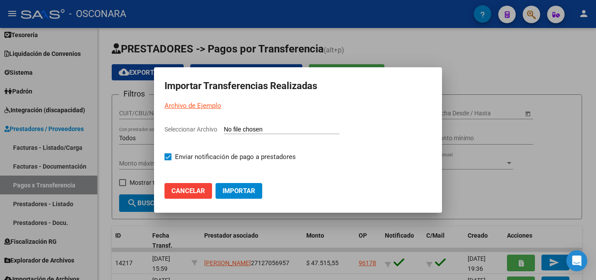
click at [232, 130] on input "Seleccionar Archivo" at bounding box center [282, 130] width 116 height 8
type input "C:\fakepath\PRUEBA 1.CSV"
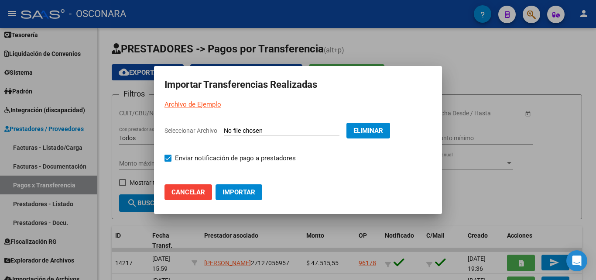
click at [246, 191] on span "Importar" at bounding box center [239, 192] width 33 height 8
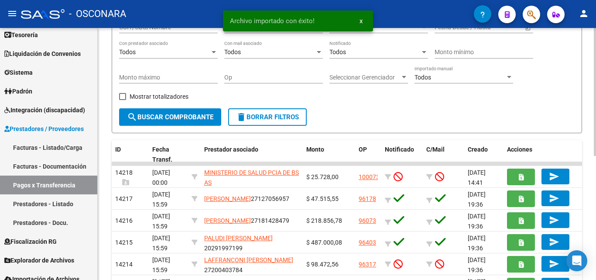
scroll to position [87, 0]
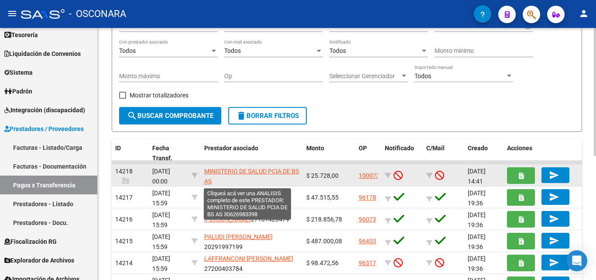
click at [242, 171] on span "MINISTERIO DE SALUD PCIA DE BS AS" at bounding box center [251, 176] width 95 height 17
type textarea "30626983398"
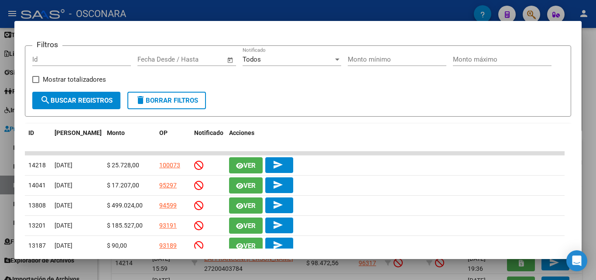
scroll to position [131, 0]
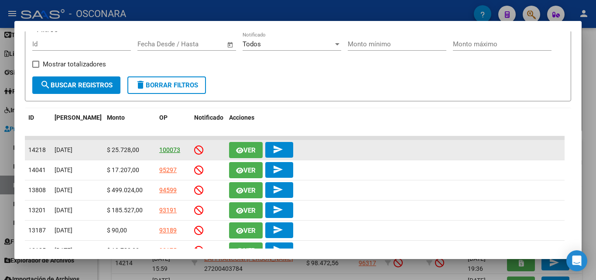
click at [171, 153] on link "100073" at bounding box center [169, 149] width 21 height 7
click at [243, 151] on span "Ver" at bounding box center [249, 150] width 12 height 8
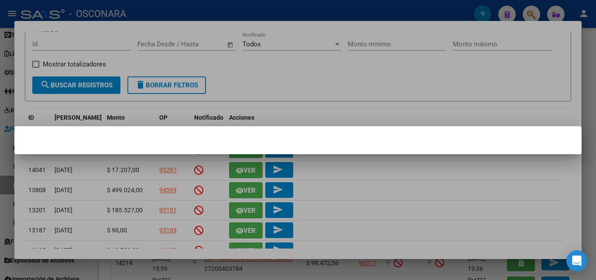
click at [455, 98] on div at bounding box center [298, 140] width 596 height 280
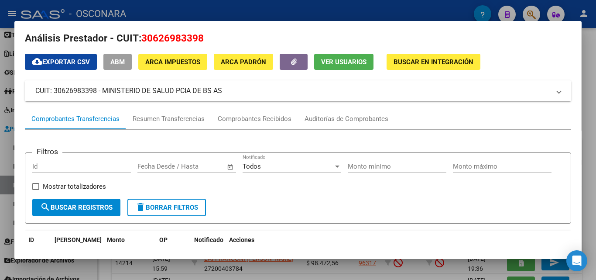
scroll to position [0, 0]
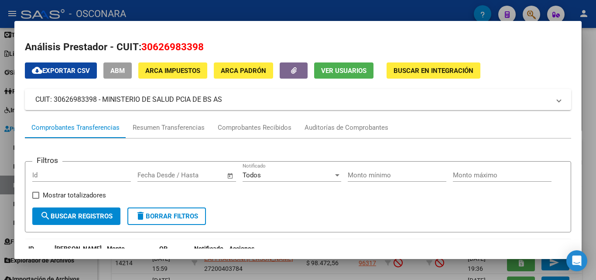
click at [583, 43] on div at bounding box center [298, 140] width 596 height 280
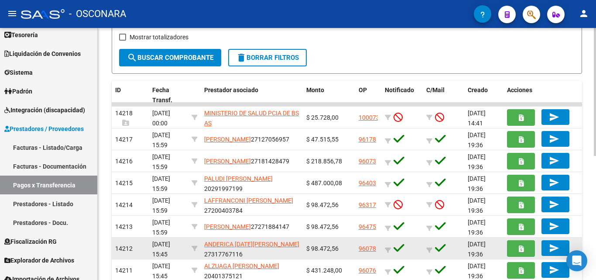
scroll to position [131, 0]
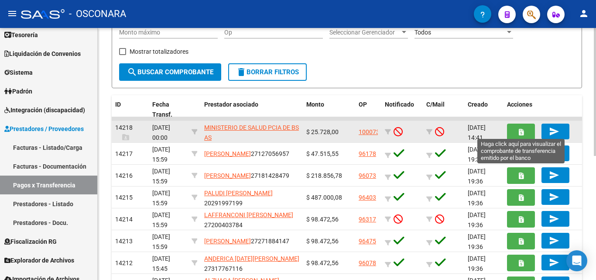
click at [522, 138] on button "button" at bounding box center [521, 131] width 28 height 16
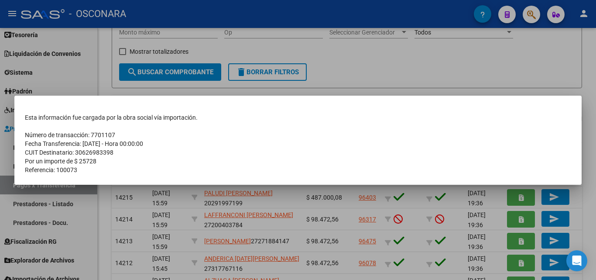
click at [481, 58] on div at bounding box center [298, 140] width 596 height 280
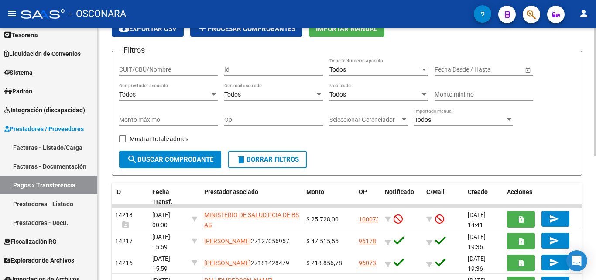
scroll to position [0, 0]
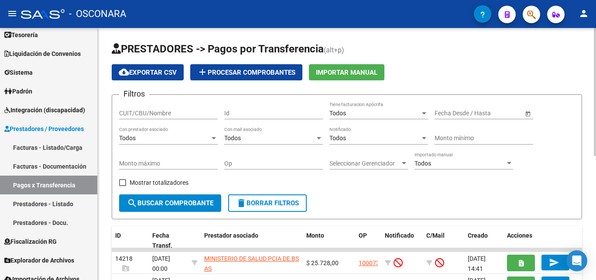
click at [362, 75] on span "Importar Manual" at bounding box center [347, 72] width 62 height 8
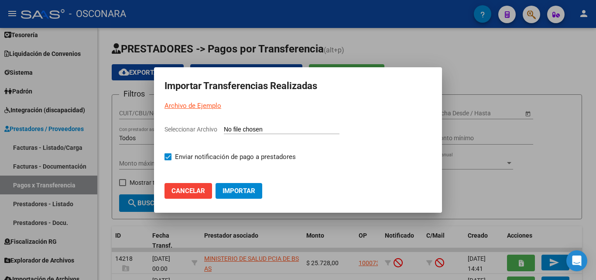
click at [261, 131] on input "Seleccionar Archivo" at bounding box center [282, 130] width 116 height 8
click at [544, 85] on div at bounding box center [298, 140] width 596 height 280
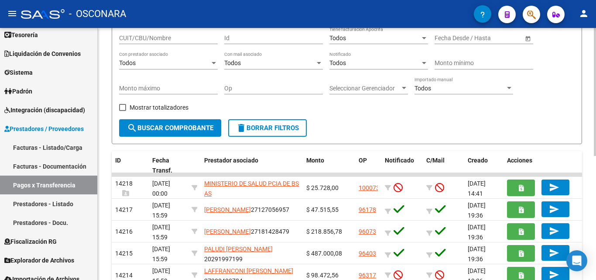
scroll to position [87, 0]
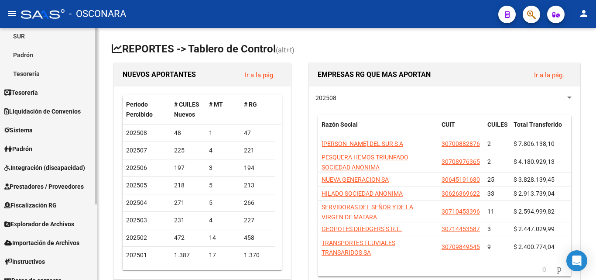
scroll to position [108, 0]
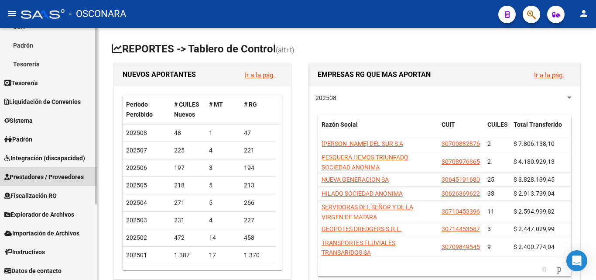
click at [44, 174] on span "Prestadores / Proveedores" at bounding box center [43, 177] width 79 height 10
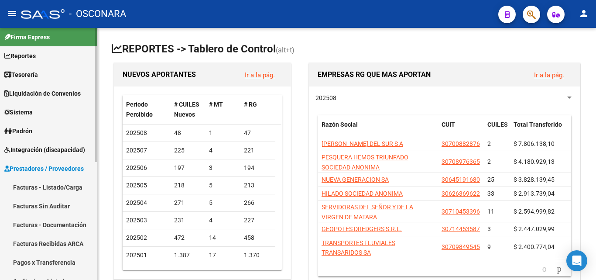
scroll to position [0, 0]
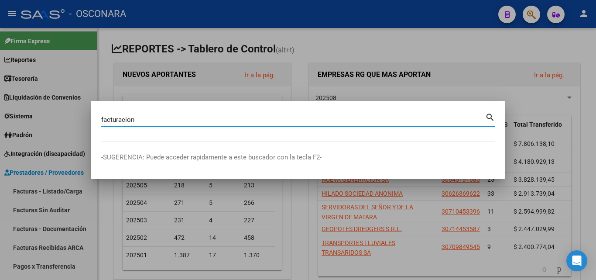
type input "facturacion"
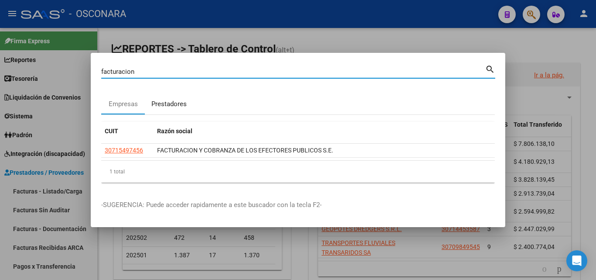
click at [166, 105] on div "Prestadores" at bounding box center [168, 104] width 35 height 10
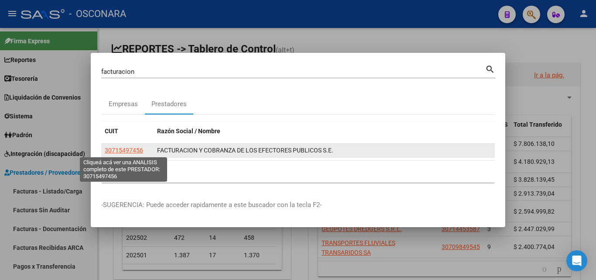
click at [133, 150] on span "30715497456" at bounding box center [124, 150] width 38 height 7
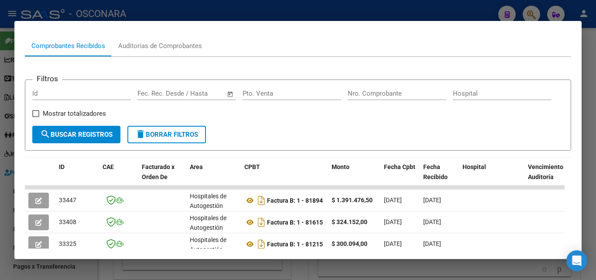
scroll to position [131, 0]
